Goal: Information Seeking & Learning: Learn about a topic

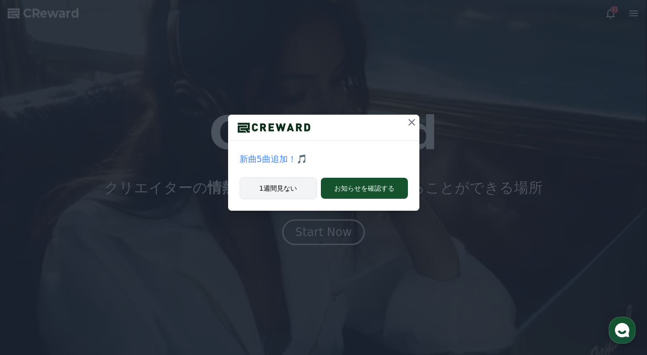
click at [291, 186] on button "1週間見ない" at bounding box center [277, 188] width 77 height 22
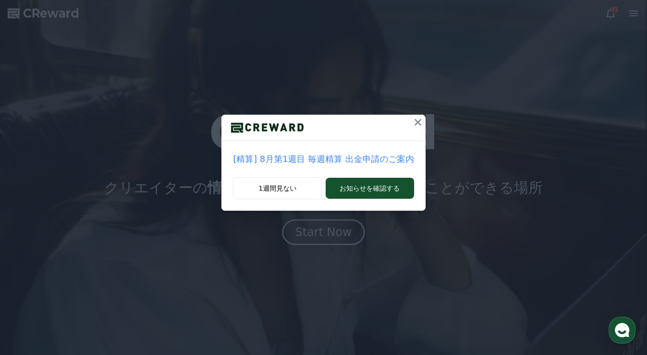
click at [297, 176] on div "[精算] 8月第1週目 毎週精算 出金申請のご案内" at bounding box center [323, 159] width 204 height 36
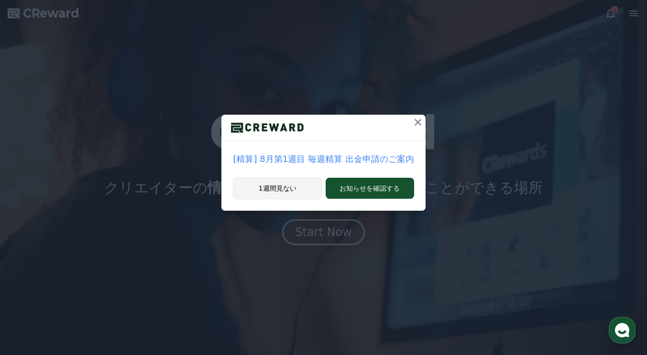
click at [286, 185] on button "1週間見ない" at bounding box center [277, 188] width 89 height 22
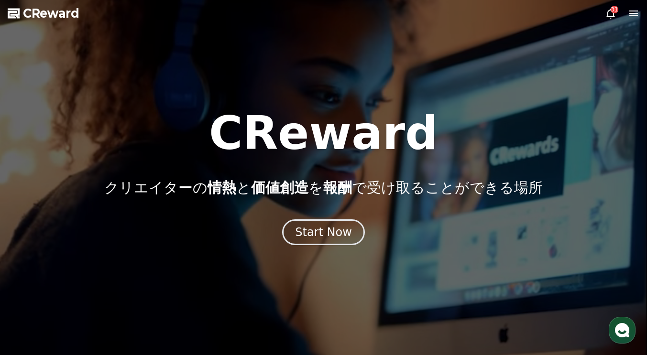
click at [638, 9] on icon at bounding box center [633, 13] width 11 height 11
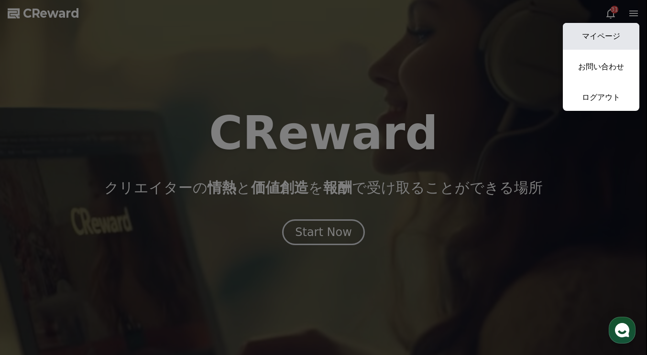
click at [600, 32] on link "マイページ" at bounding box center [601, 36] width 76 height 27
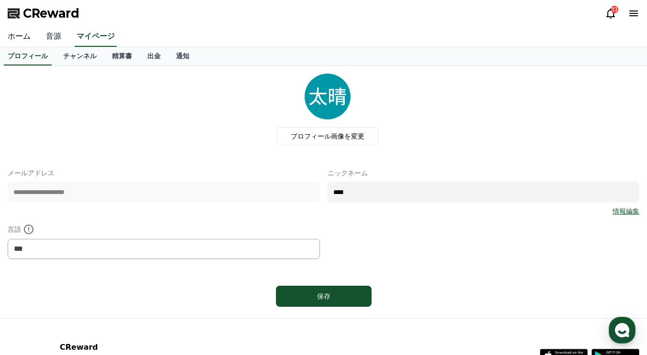
click at [51, 39] on link "音源" at bounding box center [53, 37] width 31 height 20
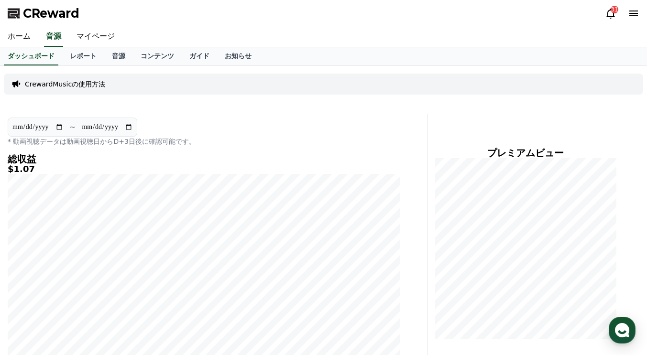
click at [99, 128] on input "**********" at bounding box center [107, 127] width 52 height 11
click at [108, 56] on link "音源" at bounding box center [118, 56] width 29 height 18
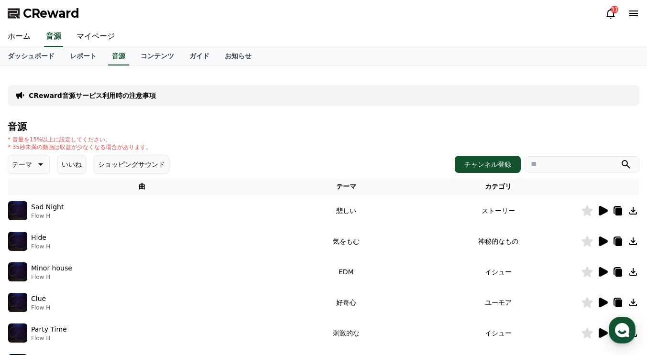
scroll to position [23, 0]
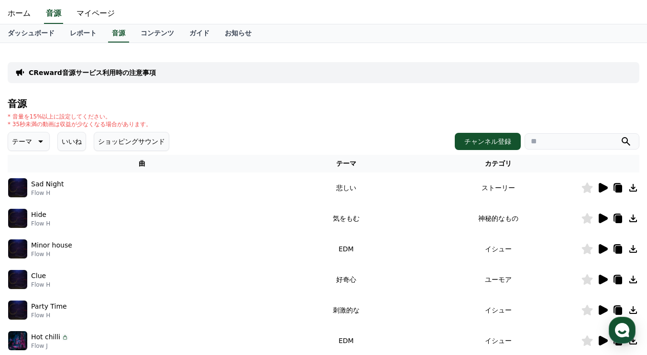
click at [23, 186] on img at bounding box center [17, 187] width 19 height 19
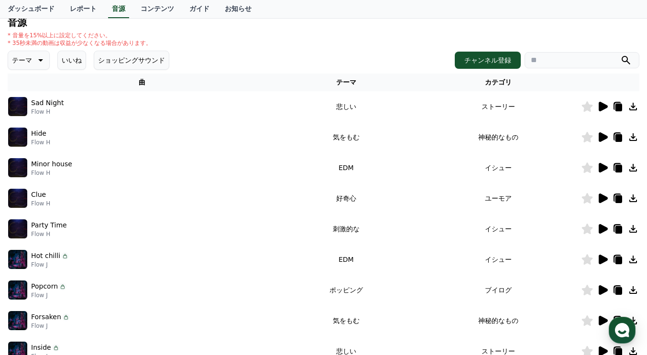
scroll to position [106, 0]
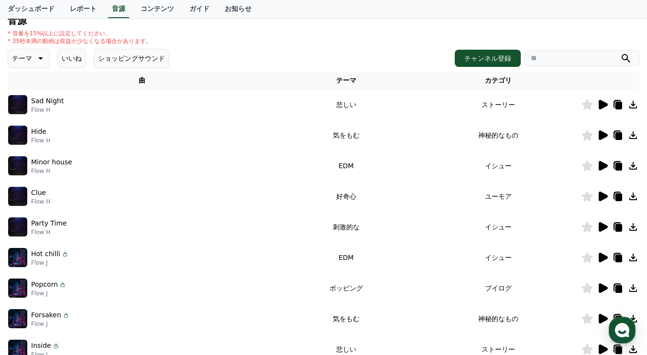
click at [24, 171] on img at bounding box center [17, 165] width 19 height 19
click at [597, 167] on icon at bounding box center [601, 165] width 11 height 11
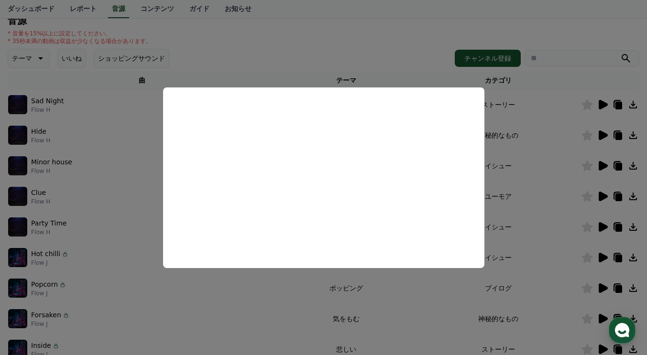
click at [520, 202] on button "close modal" at bounding box center [323, 177] width 647 height 355
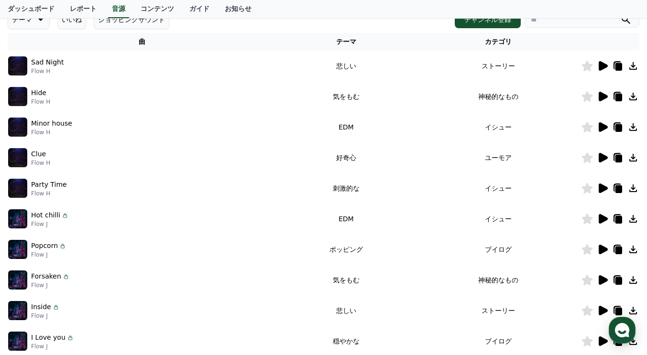
scroll to position [112, 0]
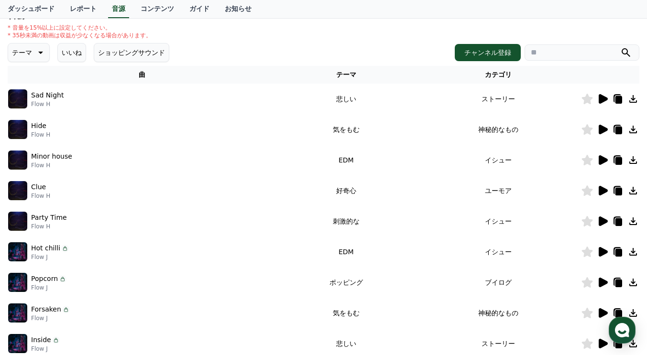
click at [601, 219] on icon at bounding box center [602, 222] width 9 height 10
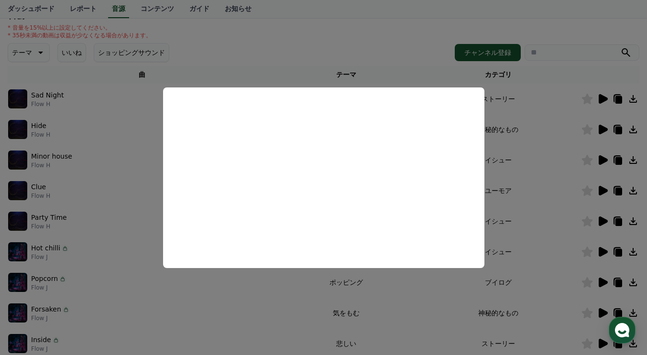
click at [518, 231] on button "close modal" at bounding box center [323, 177] width 647 height 355
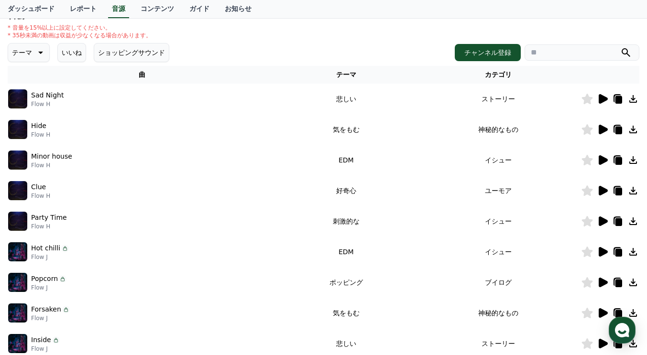
click at [603, 256] on icon at bounding box center [601, 251] width 11 height 11
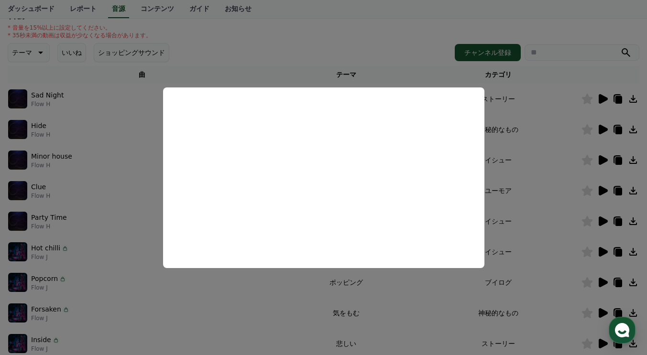
click at [361, 57] on button "close modal" at bounding box center [323, 177] width 647 height 355
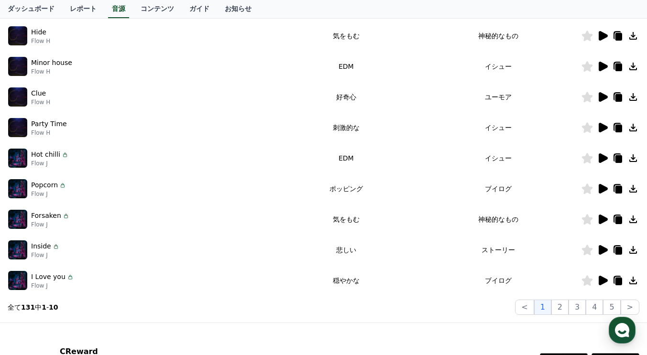
scroll to position [206, 0]
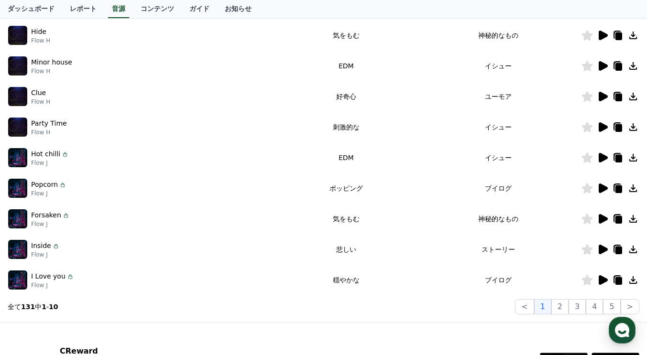
click at [599, 185] on icon at bounding box center [602, 189] width 9 height 10
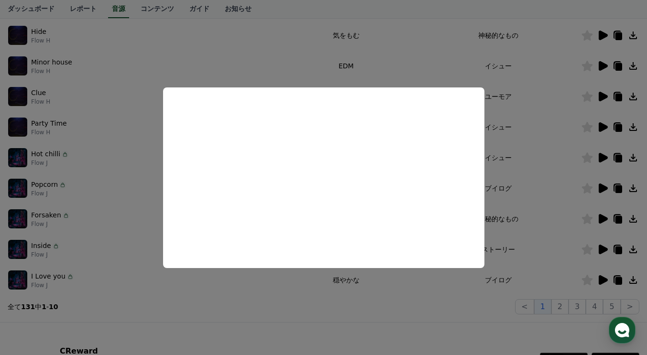
click at [266, 57] on button "close modal" at bounding box center [323, 177] width 647 height 355
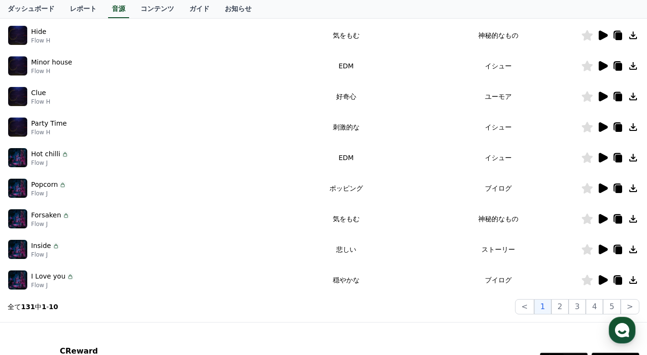
scroll to position [227, 0]
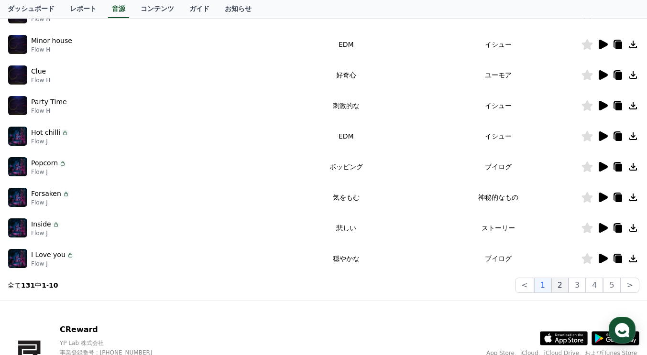
click at [568, 287] on button "2" at bounding box center [576, 285] width 17 height 15
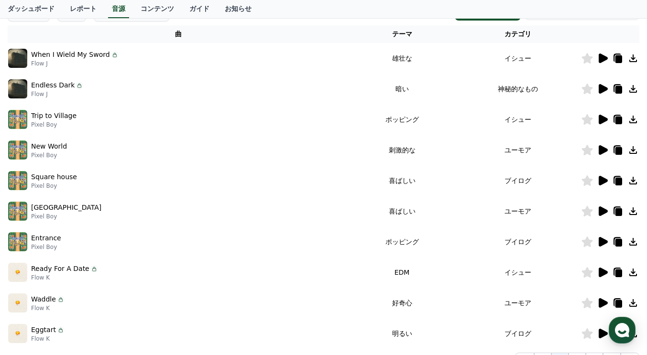
scroll to position [152, 0]
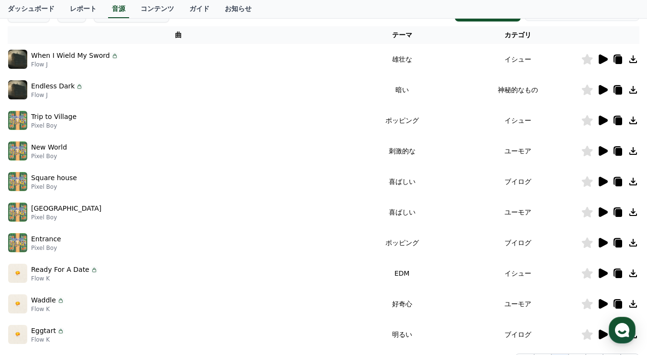
click at [602, 61] on icon at bounding box center [602, 59] width 9 height 10
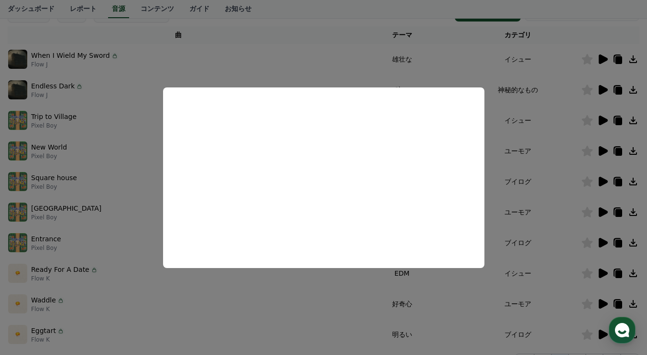
click at [326, 65] on button "close modal" at bounding box center [323, 177] width 647 height 355
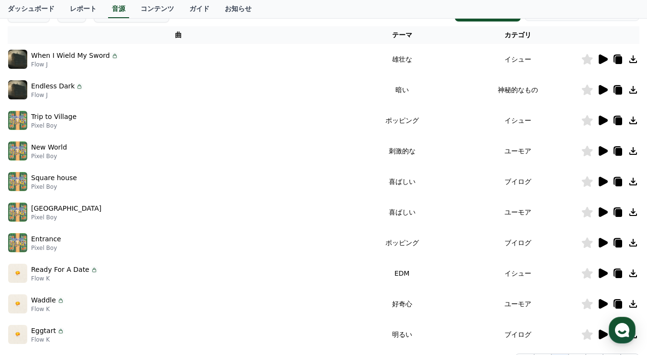
click at [596, 94] on icon at bounding box center [601, 89] width 11 height 11
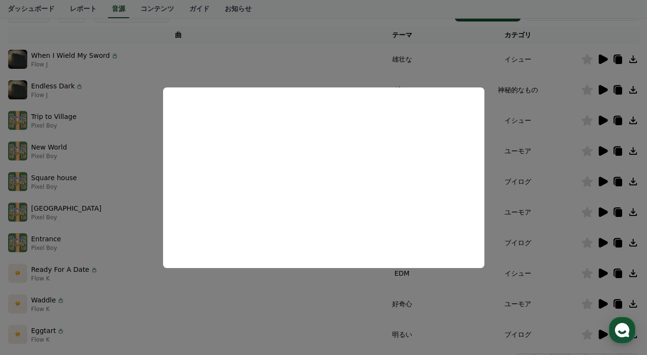
click at [324, 76] on button "close modal" at bounding box center [323, 177] width 647 height 355
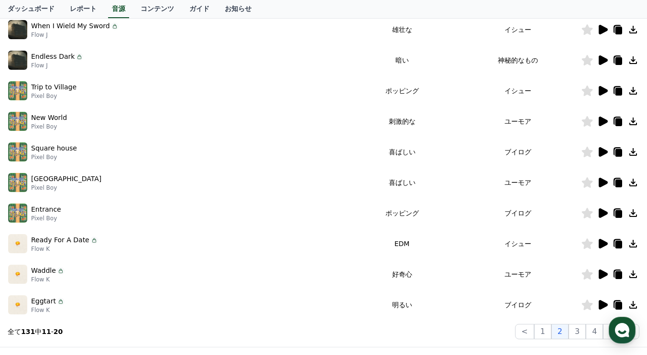
scroll to position [182, 0]
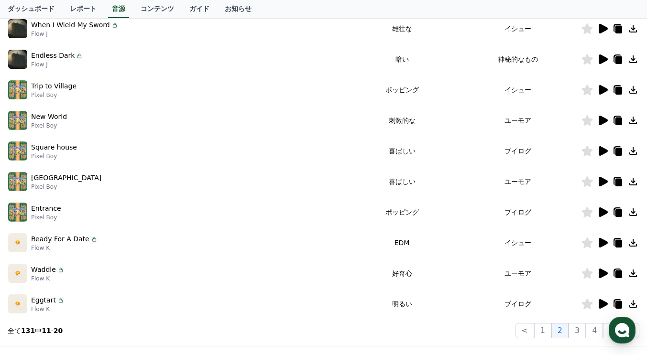
click at [601, 90] on icon at bounding box center [602, 90] width 9 height 10
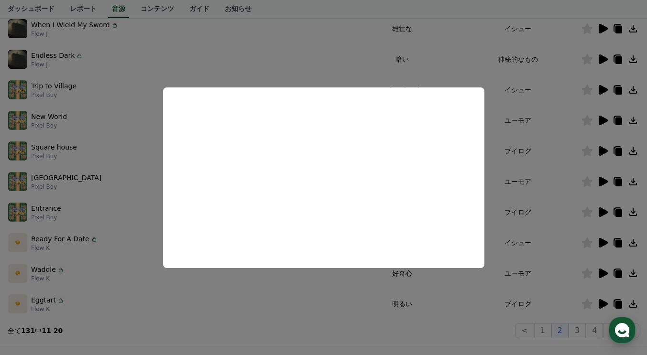
click at [328, 83] on button "close modal" at bounding box center [323, 177] width 647 height 355
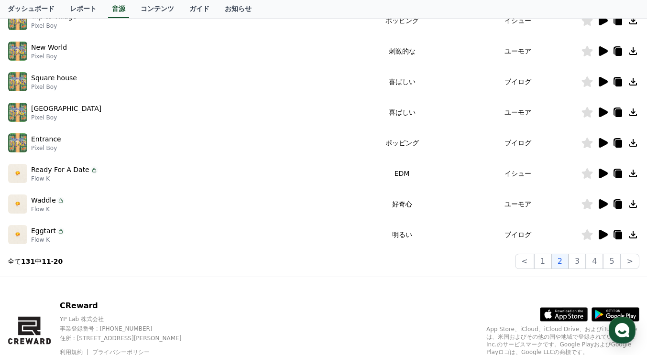
scroll to position [251, 0]
click at [599, 173] on icon at bounding box center [602, 174] width 9 height 10
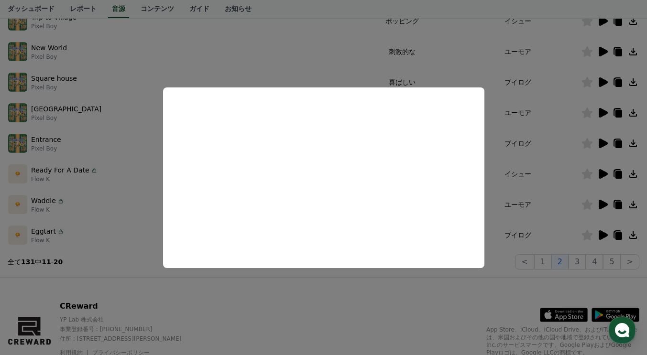
click at [320, 297] on button "close modal" at bounding box center [323, 177] width 647 height 355
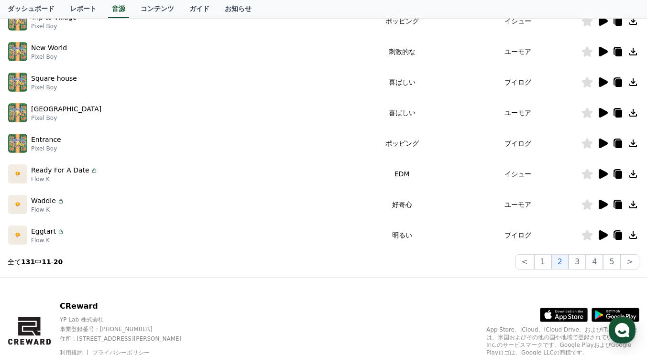
scroll to position [0, 0]
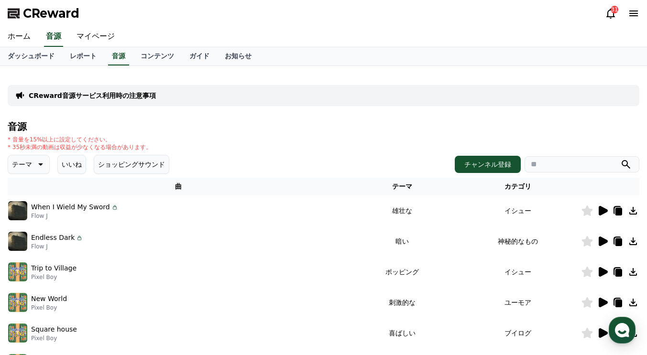
click at [26, 165] on p "テーマ" at bounding box center [22, 164] width 20 height 13
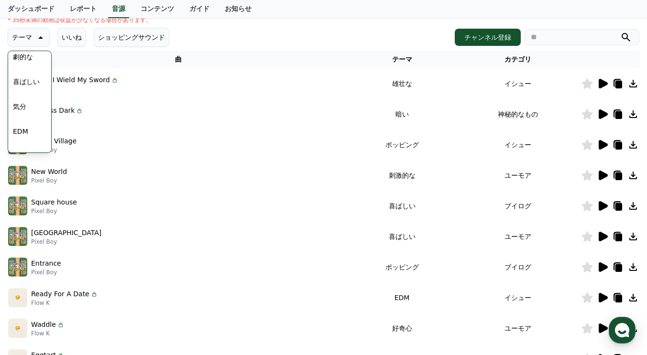
scroll to position [229, 0]
click at [22, 136] on button "EDM" at bounding box center [20, 131] width 23 height 21
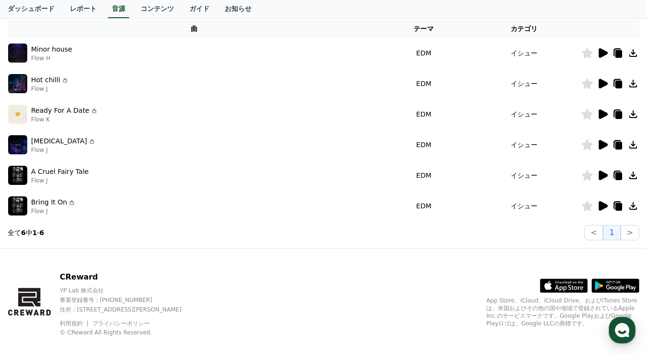
scroll to position [162, 0]
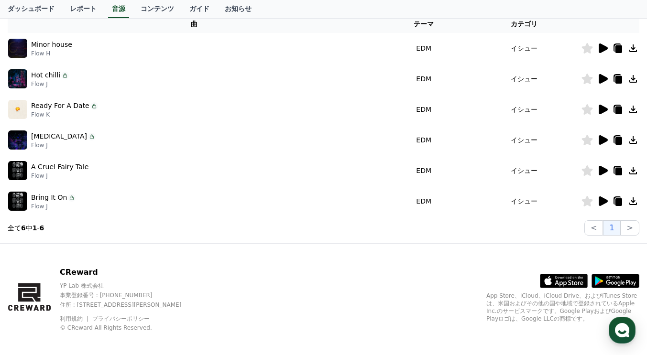
click at [597, 197] on icon at bounding box center [601, 200] width 11 height 11
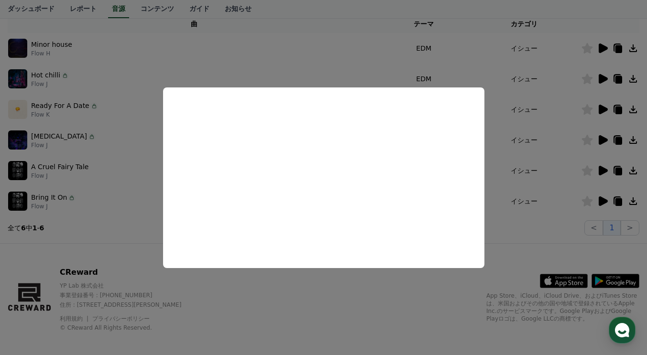
click at [504, 235] on button "close modal" at bounding box center [323, 177] width 647 height 355
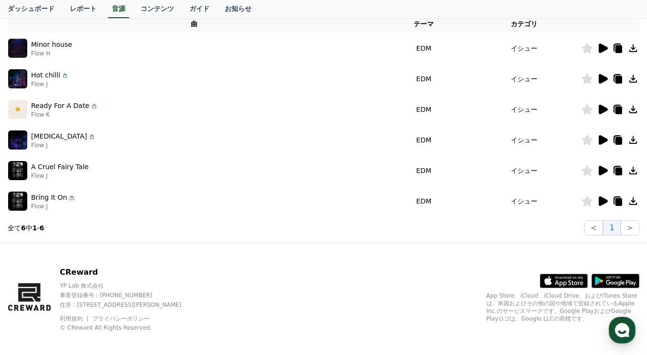
click at [601, 164] on td at bounding box center [610, 170] width 58 height 31
click at [602, 171] on icon at bounding box center [602, 171] width 9 height 10
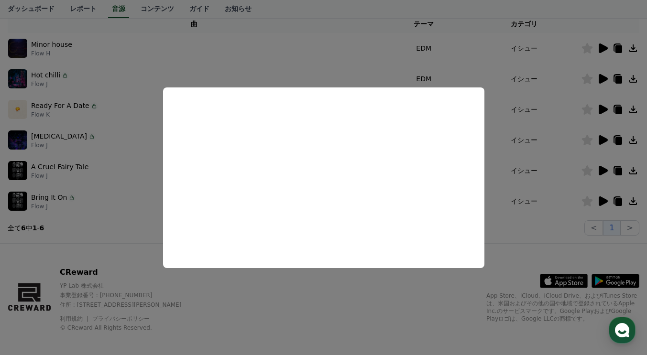
click at [268, 66] on button "close modal" at bounding box center [323, 177] width 647 height 355
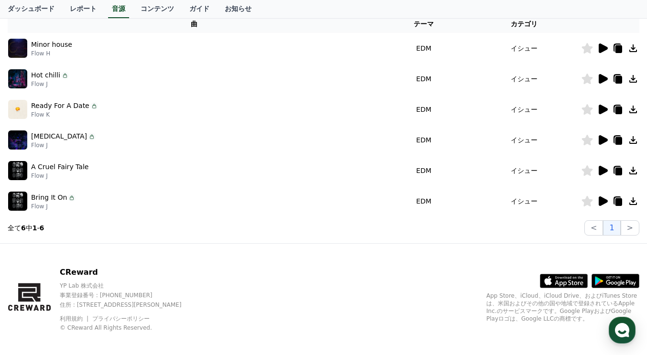
click at [587, 142] on icon at bounding box center [587, 140] width 11 height 11
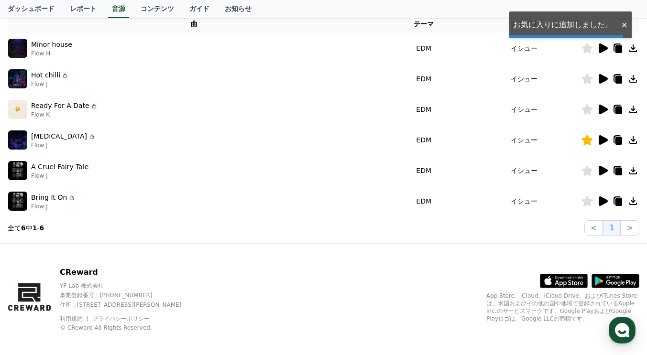
click at [593, 143] on div at bounding box center [609, 139] width 57 height 11
click at [603, 141] on icon at bounding box center [602, 140] width 9 height 10
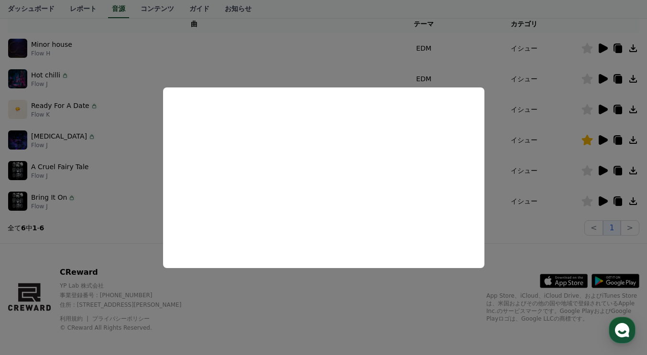
click at [412, 298] on button "close modal" at bounding box center [323, 177] width 647 height 355
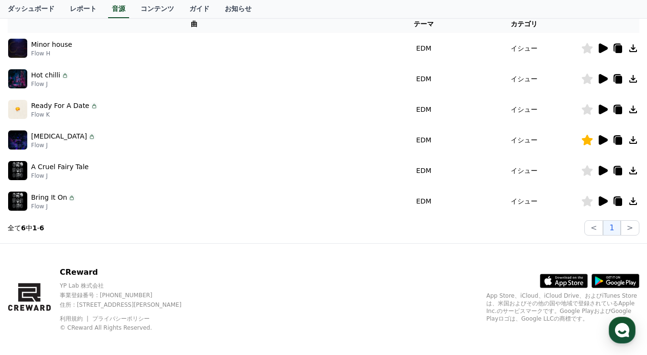
click at [605, 175] on icon at bounding box center [601, 170] width 11 height 11
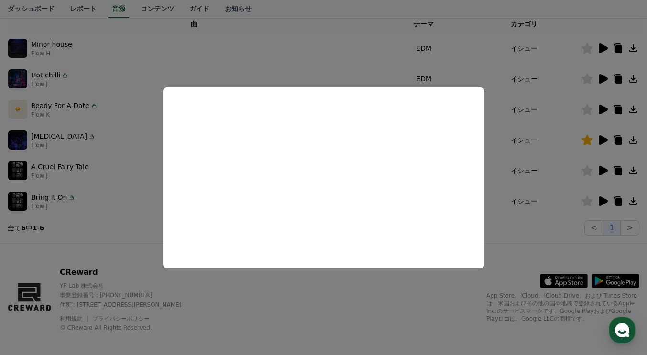
click at [315, 288] on button "close modal" at bounding box center [323, 177] width 647 height 355
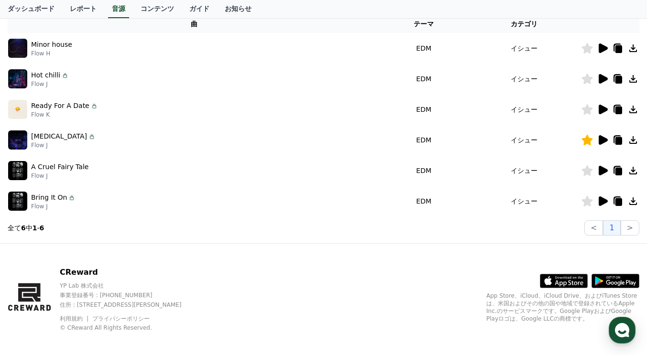
click at [584, 169] on icon at bounding box center [587, 170] width 11 height 11
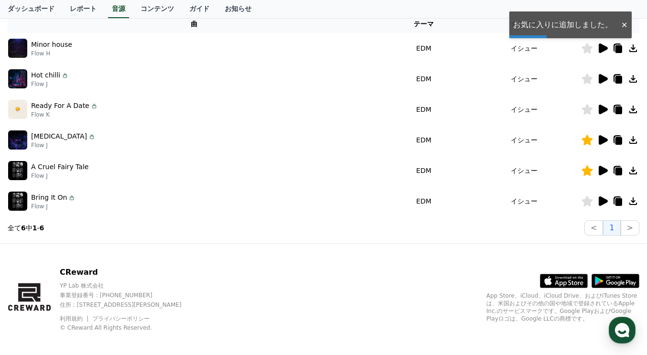
click at [605, 103] on td at bounding box center [610, 109] width 58 height 31
click at [605, 107] on icon at bounding box center [602, 110] width 9 height 10
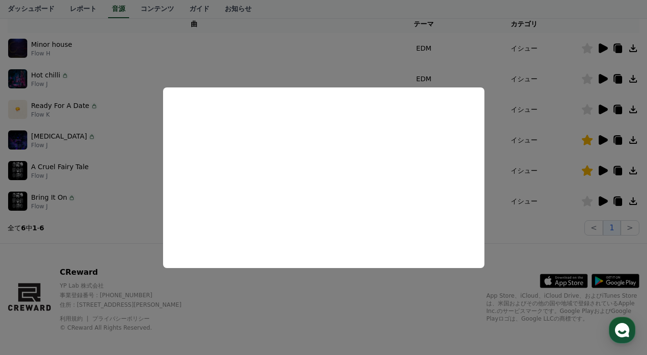
click at [322, 293] on button "close modal" at bounding box center [323, 177] width 647 height 355
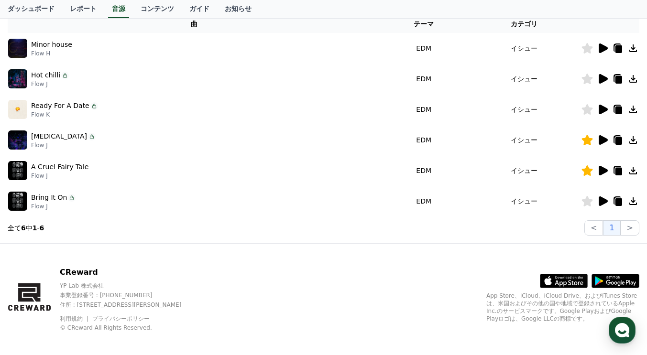
click at [619, 143] on icon at bounding box center [618, 141] width 7 height 8
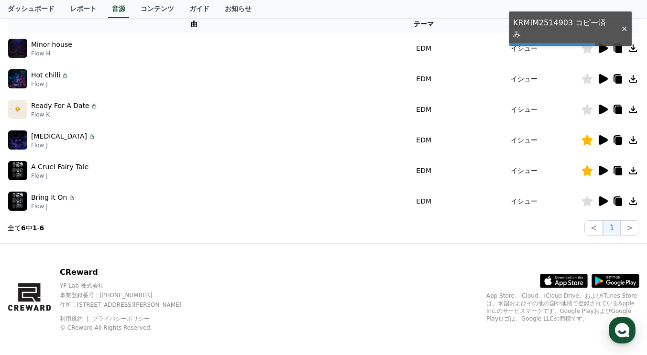
click at [622, 179] on td at bounding box center [610, 170] width 58 height 31
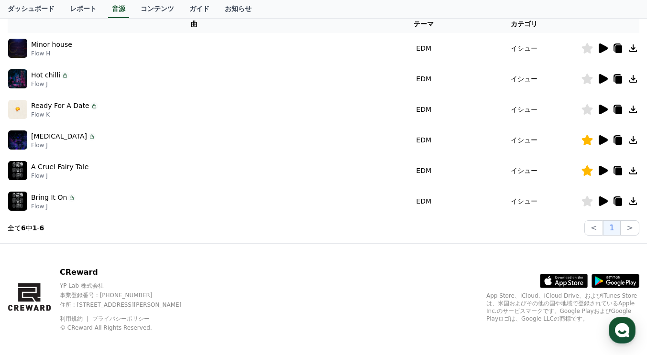
click at [618, 175] on icon at bounding box center [618, 172] width 7 height 8
